Goal: Communication & Community: Share content

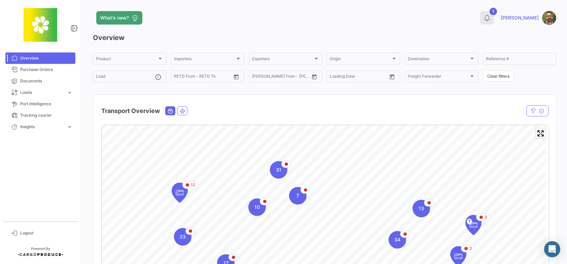
click at [490, 20] on icon at bounding box center [487, 17] width 7 height 7
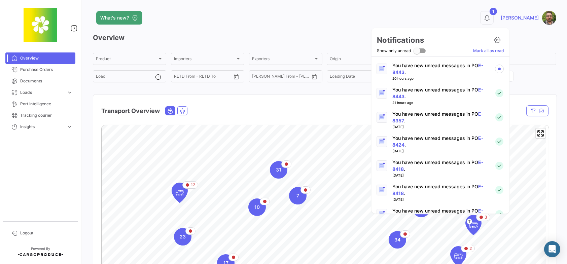
click at [431, 66] on p "You have new unread messages in PO E-8443 ." at bounding box center [440, 68] width 97 height 13
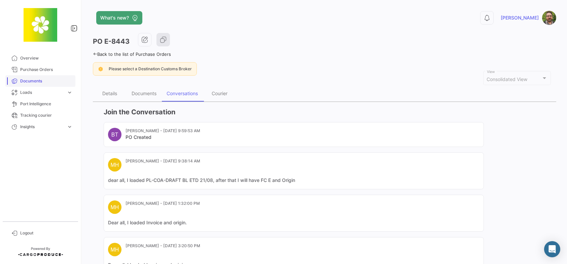
click at [36, 78] on span "Documents" at bounding box center [46, 81] width 53 height 6
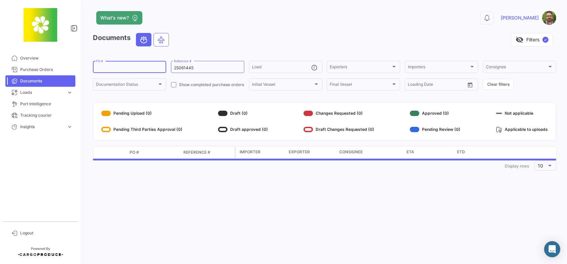
click at [137, 68] on input "PO #" at bounding box center [129, 68] width 67 height 5
drag, startPoint x: 203, startPoint y: 65, endPoint x: 197, endPoint y: 68, distance: 6.5
click at [197, 68] on div "25061445 Reference #" at bounding box center [207, 66] width 67 height 13
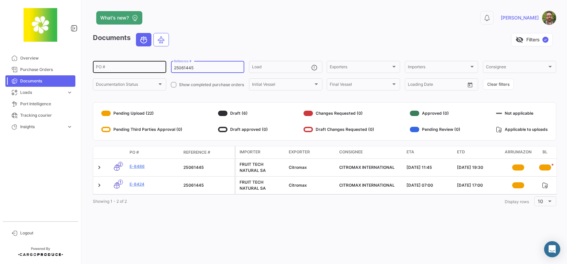
drag, startPoint x: 197, startPoint y: 69, endPoint x: 148, endPoint y: 70, distance: 48.5
click at [0, 0] on div "PO # 25061445 Reference # Load Exporters Exporters Importers Importers Consigne…" at bounding box center [0, 0] width 0 height 0
click at [138, 65] on div "PO #" at bounding box center [129, 66] width 67 height 13
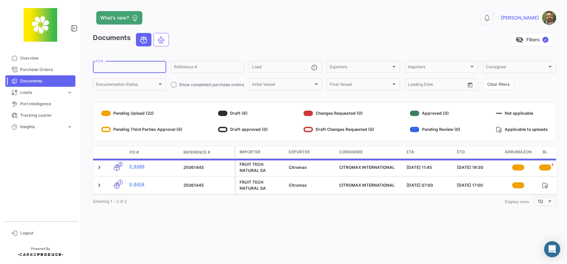
paste input "E-8412"
type input "E-8412"
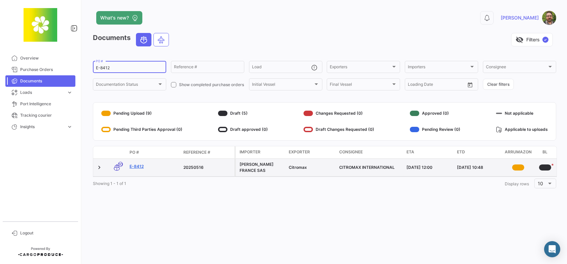
click at [139, 166] on link "E-8412" at bounding box center [154, 167] width 48 height 6
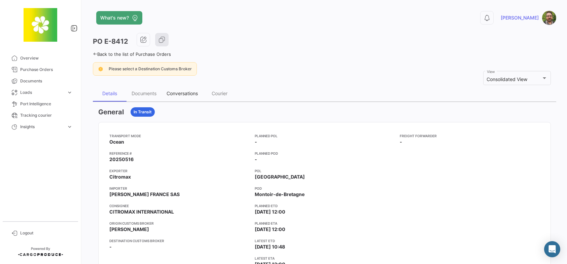
click at [186, 92] on div "Conversations" at bounding box center [182, 94] width 31 height 6
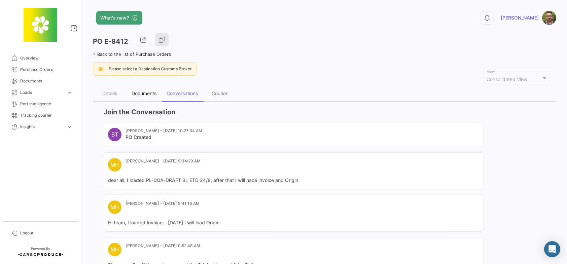
click at [146, 92] on div "Documents" at bounding box center [144, 94] width 25 height 6
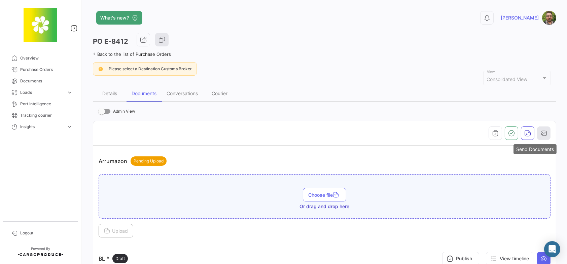
click at [545, 132] on button "button" at bounding box center [543, 133] width 13 height 13
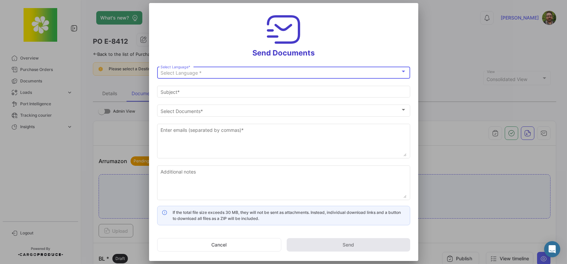
click at [274, 71] on div "Select Language *" at bounding box center [281, 73] width 240 height 6
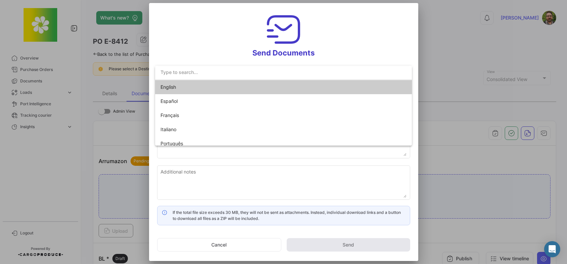
drag, startPoint x: 220, startPoint y: 88, endPoint x: 220, endPoint y: 82, distance: 6.1
click at [219, 88] on span "English" at bounding box center [208, 87] width 94 height 14
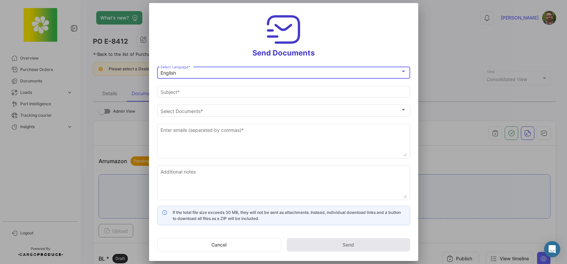
type input "[PERSON_NAME] has shared the documents of PO # E-8412 with you"
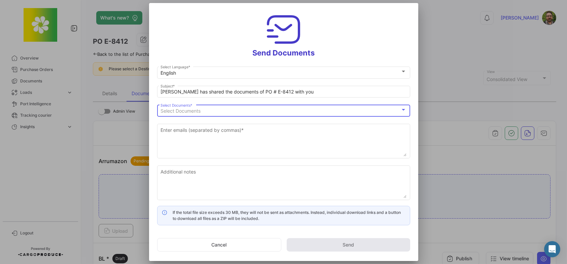
click at [199, 110] on span "Select Documents" at bounding box center [181, 111] width 40 height 6
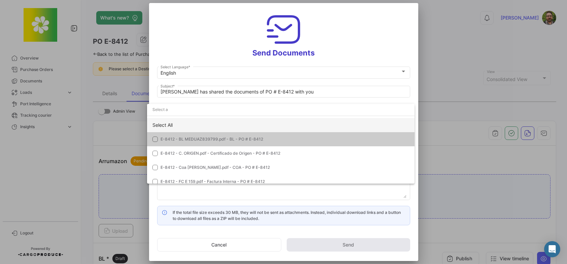
click at [194, 123] on div "Select All" at bounding box center [281, 125] width 268 height 14
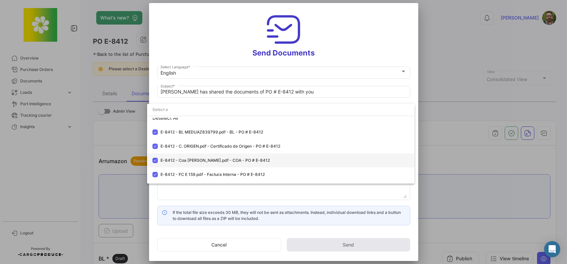
scroll to position [19, 0]
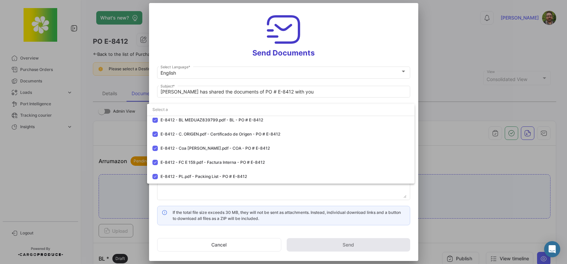
click at [208, 45] on div at bounding box center [283, 132] width 567 height 264
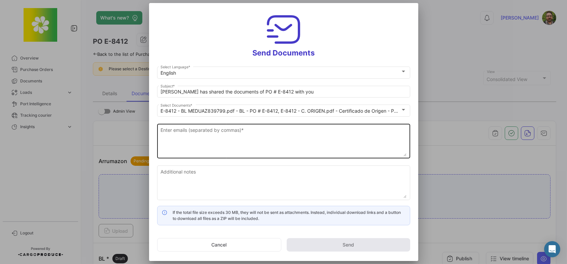
click at [250, 136] on textarea "Enter emails (separated by commas) *" at bounding box center [284, 142] width 246 height 30
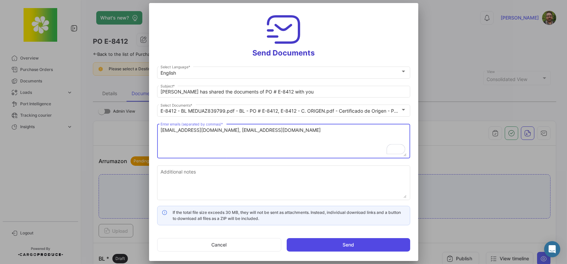
type textarea "[EMAIL_ADDRESS][DOMAIN_NAME], [EMAIL_ADDRESS][DOMAIN_NAME]"
click at [361, 245] on button "Send" at bounding box center [349, 244] width 124 height 13
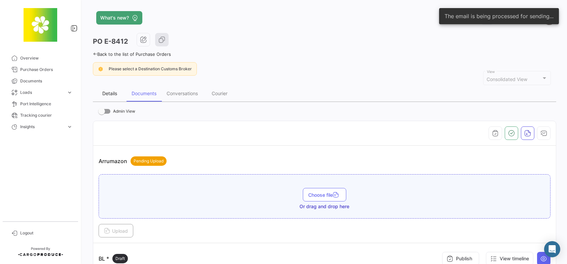
click at [110, 95] on div "Details" at bounding box center [109, 94] width 15 height 6
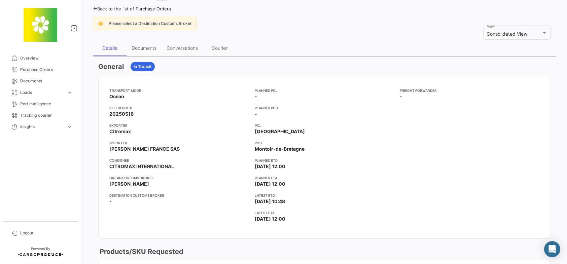
scroll to position [34, 0]
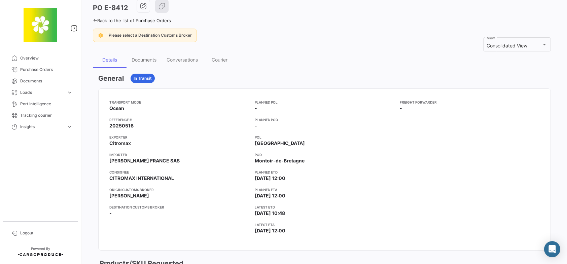
drag, startPoint x: 135, startPoint y: 124, endPoint x: 108, endPoint y: 125, distance: 27.0
click at [108, 125] on mat-card-content "Transport mode Ocean Reference # 20250516 Exporter Citromax Importer [PERSON_NA…" at bounding box center [325, 170] width 452 height 162
copy span "20250516"
click at [141, 61] on div "Documents" at bounding box center [144, 60] width 25 height 6
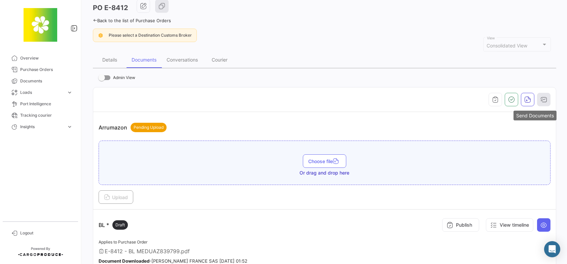
click at [541, 98] on icon "button" at bounding box center [544, 99] width 7 height 7
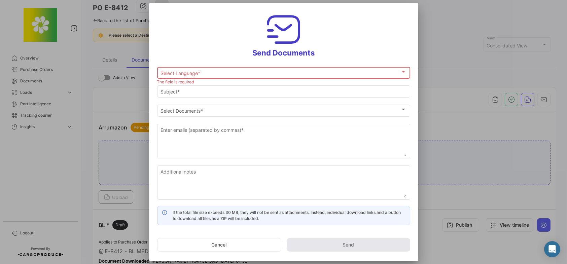
click at [121, 101] on div at bounding box center [283, 132] width 567 height 264
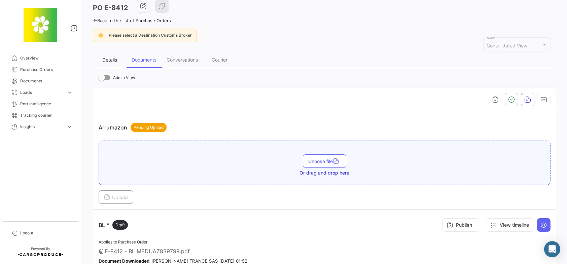
click at [106, 59] on div "Details" at bounding box center [109, 60] width 15 height 6
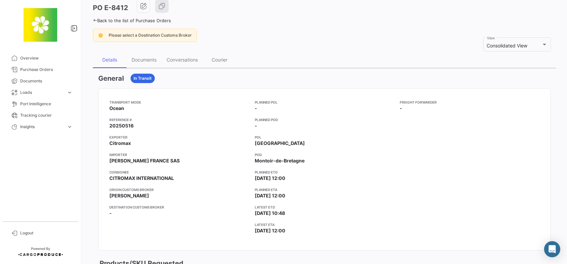
drag, startPoint x: 135, startPoint y: 123, endPoint x: 101, endPoint y: 125, distance: 34.1
click at [101, 125] on mat-card-content "Transport mode Ocean Reference # 20250516 Exporter Citromax Importer [PERSON_NA…" at bounding box center [325, 170] width 452 height 162
copy span "20250516"
click at [140, 58] on div "Documents" at bounding box center [144, 60] width 35 height 16
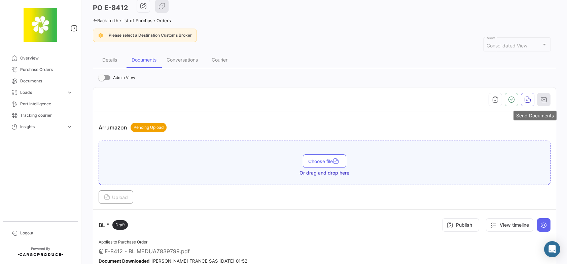
click at [544, 99] on button "button" at bounding box center [543, 99] width 13 height 13
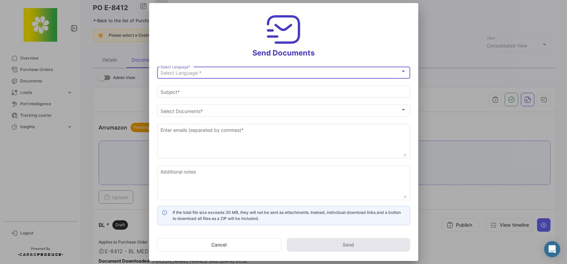
click at [275, 72] on div "Select Language *" at bounding box center [281, 73] width 240 height 6
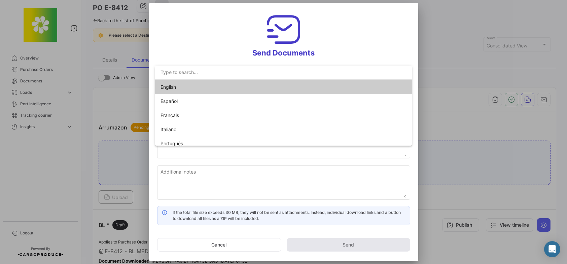
click at [221, 85] on span "English" at bounding box center [208, 87] width 94 height 14
type input "[PERSON_NAME] has shared the documents of PO # E-8412 with you"
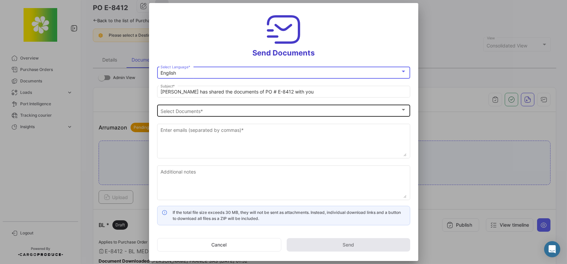
click at [193, 109] on span "Select Documents" at bounding box center [281, 111] width 240 height 6
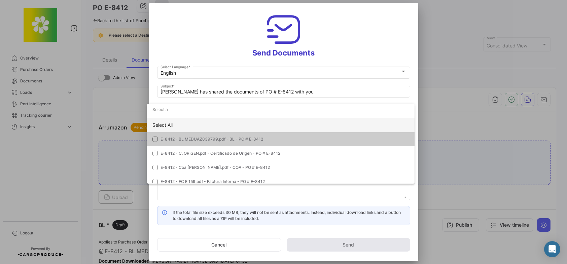
click at [190, 123] on div "Select All" at bounding box center [281, 125] width 268 height 14
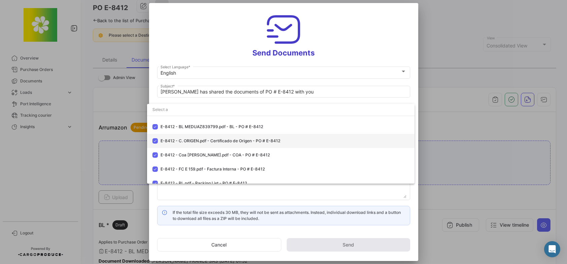
scroll to position [19, 0]
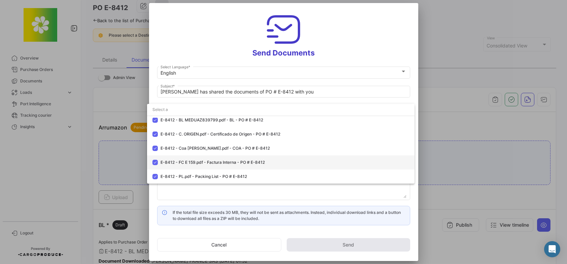
click at [156, 163] on mat-pseudo-checkbox at bounding box center [154, 162] width 5 height 5
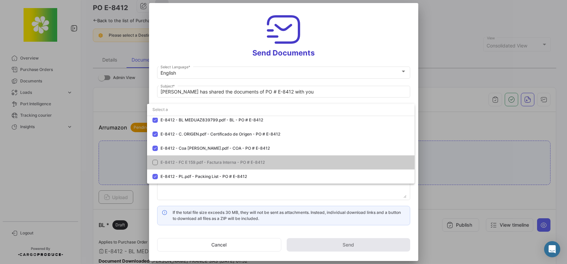
click at [221, 36] on div at bounding box center [283, 132] width 567 height 264
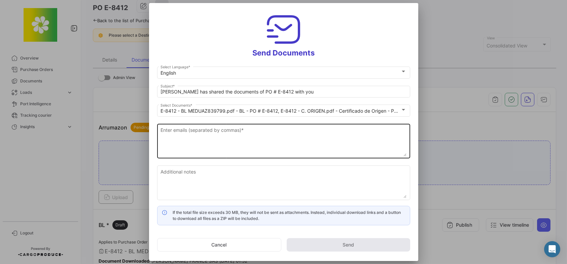
click at [189, 139] on textarea "Enter emails (separated by commas) *" at bounding box center [284, 142] width 246 height 30
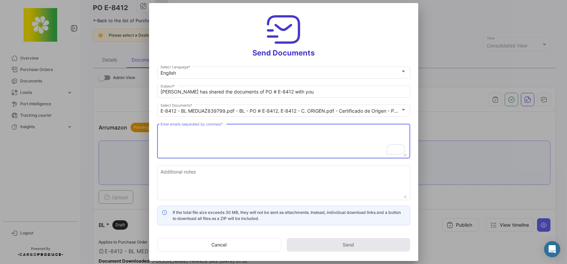
paste textarea "[PERSON_NAME] <[PERSON_NAME][EMAIL_ADDRESS][PERSON_NAME][DOMAIN_NAME]>"
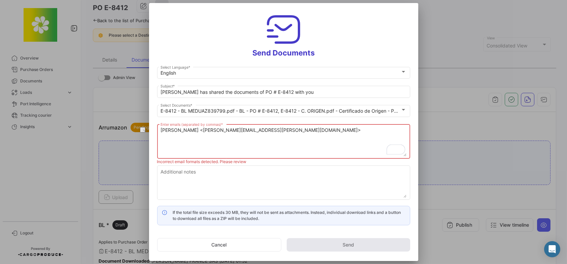
drag, startPoint x: 194, startPoint y: 130, endPoint x: 103, endPoint y: 136, distance: 91.4
click at [103, 136] on div "Send Documents English Select Language * [PERSON_NAME] has shared the documents…" at bounding box center [283, 132] width 567 height 264
click at [233, 129] on textarea "[PERSON_NAME][EMAIL_ADDRESS][PERSON_NAME][DOMAIN_NAME]>" at bounding box center [284, 142] width 246 height 30
click at [250, 130] on textarea "[PERSON_NAME][EMAIL_ADDRESS][PERSON_NAME][DOMAIN_NAME]," at bounding box center [284, 142] width 246 height 30
paste textarea "CFB-BOSC-Malchin Inbound <[EMAIL_ADDRESS][PERSON_NAME][DOMAIN_NAME]>"
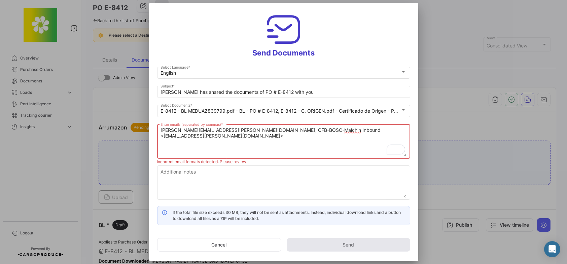
click at [290, 130] on textarea "[PERSON_NAME][EMAIL_ADDRESS][PERSON_NAME][DOMAIN_NAME], CFB-BOSC-Malchin Inboun…" at bounding box center [284, 142] width 246 height 30
drag, startPoint x: 290, startPoint y: 130, endPoint x: 223, endPoint y: 130, distance: 67.0
click at [223, 130] on textarea "[PERSON_NAME][EMAIL_ADDRESS][PERSON_NAME][DOMAIN_NAME], CFB-BOSC-Malchin Inboun…" at bounding box center [284, 142] width 246 height 30
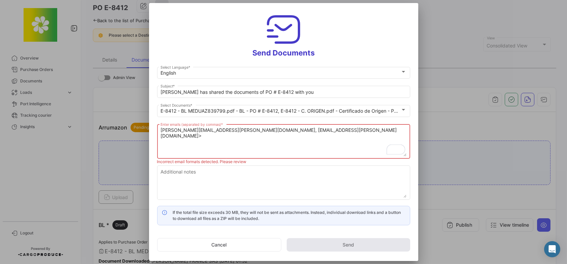
click at [315, 131] on textarea "[PERSON_NAME][EMAIL_ADDRESS][PERSON_NAME][DOMAIN_NAME], [EMAIL_ADDRESS][PERSON_…" at bounding box center [284, 142] width 246 height 30
click at [346, 129] on textarea "[PERSON_NAME][EMAIL_ADDRESS][PERSON_NAME][DOMAIN_NAME], [EMAIL_ADDRESS][PERSON_…" at bounding box center [284, 142] width 246 height 30
paste textarea "[PERSON_NAME] <[EMAIL_ADDRESS][PERSON_NAME][DOMAIN_NAME]>"
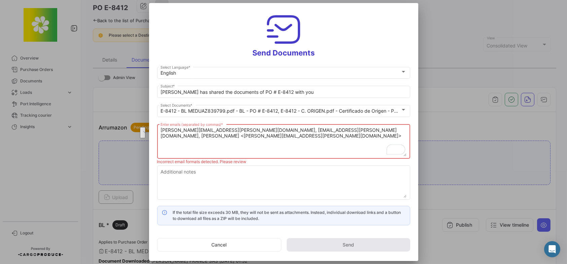
drag, startPoint x: 163, startPoint y: 136, endPoint x: 311, endPoint y: 130, distance: 147.9
click at [311, 130] on textarea "[PERSON_NAME][EMAIL_ADDRESS][PERSON_NAME][DOMAIN_NAME], [EMAIL_ADDRESS][PERSON_…" at bounding box center [284, 142] width 246 height 30
click at [394, 132] on textarea "[PERSON_NAME][EMAIL_ADDRESS][PERSON_NAME][DOMAIN_NAME], [EMAIL_ADDRESS][PERSON_…" at bounding box center [284, 142] width 246 height 30
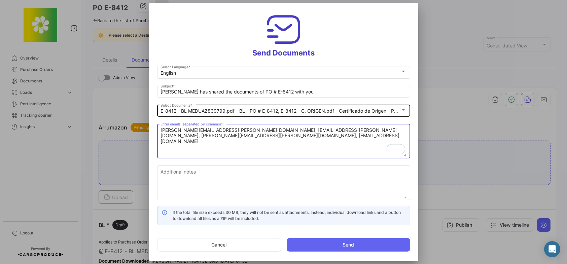
type textarea "[PERSON_NAME][EMAIL_ADDRESS][PERSON_NAME][DOMAIN_NAME], [EMAIL_ADDRESS][PERSON_…"
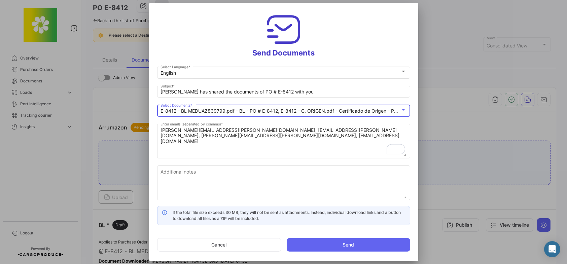
click at [248, 111] on mat-select-trigger "E-8412 - BL MEDUAZ839799.pdf - BL - PO # E-8412, E-8412 - C. ORIGEN.pdf - Certi…" at bounding box center [406, 111] width 490 height 6
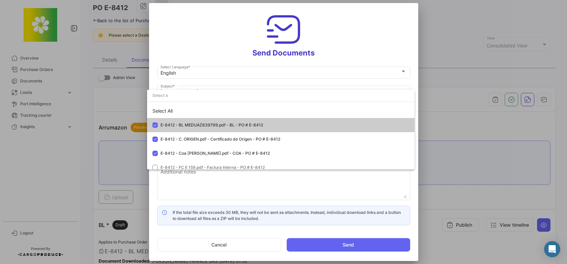
click at [232, 54] on div at bounding box center [283, 132] width 567 height 264
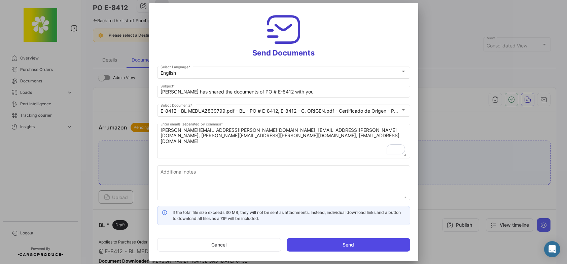
click at [331, 242] on button "Send" at bounding box center [349, 244] width 124 height 13
